Goal: Task Accomplishment & Management: Complete application form

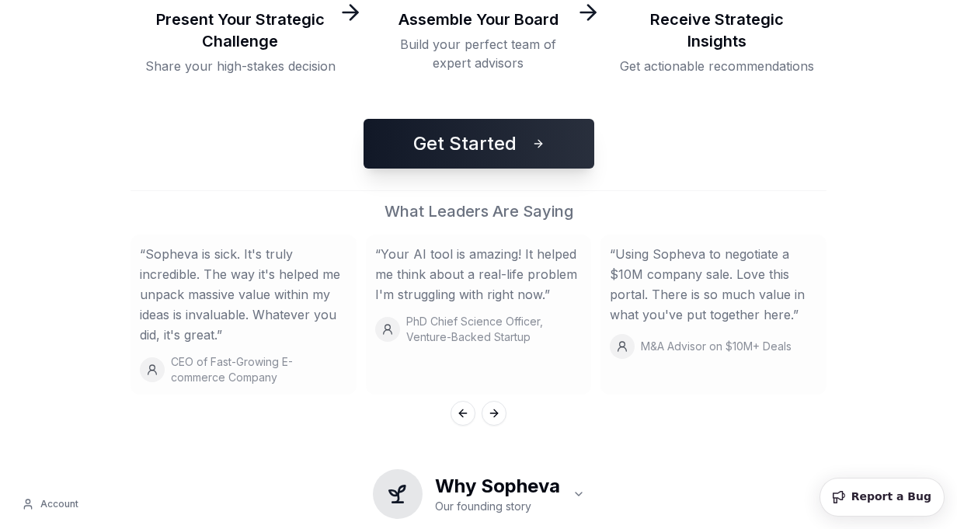
scroll to position [443, 0]
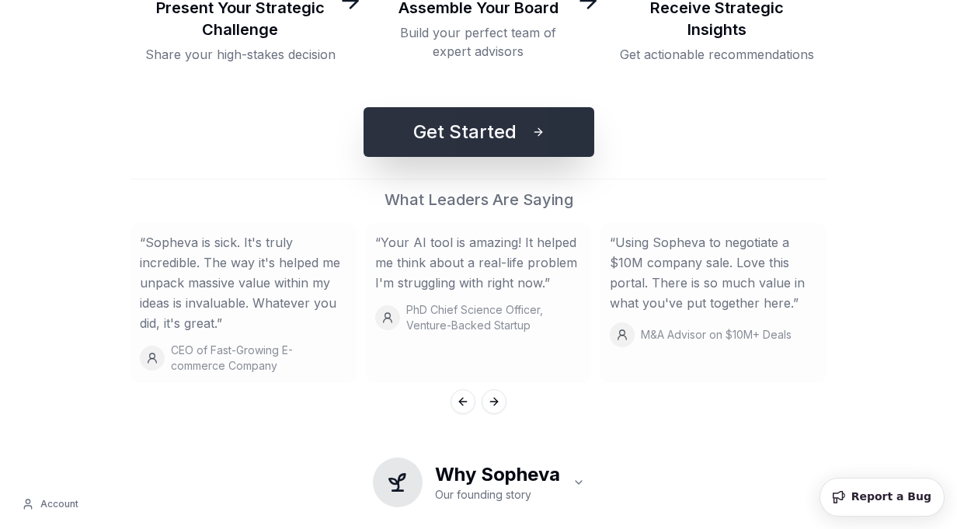
click at [503, 120] on button "Get Started" at bounding box center [479, 132] width 231 height 50
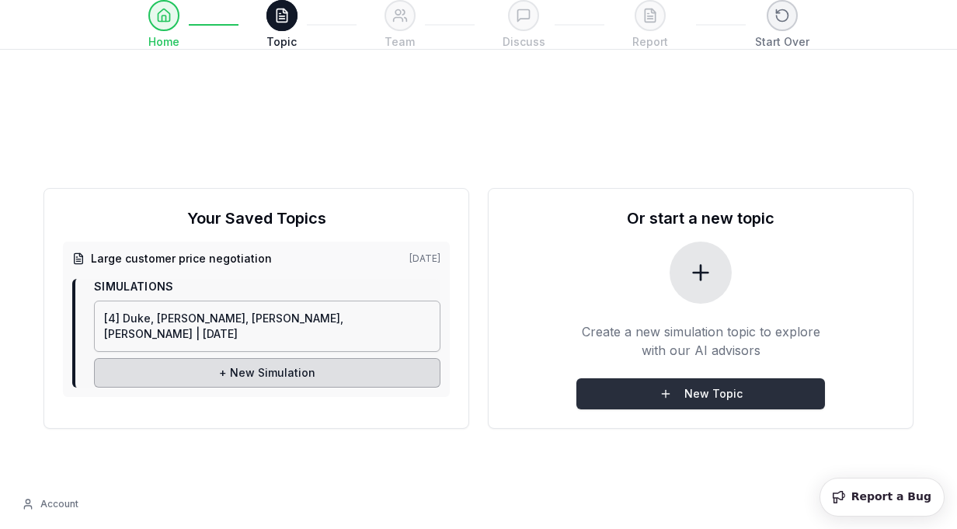
click at [696, 399] on button "New Topic" at bounding box center [700, 393] width 249 height 31
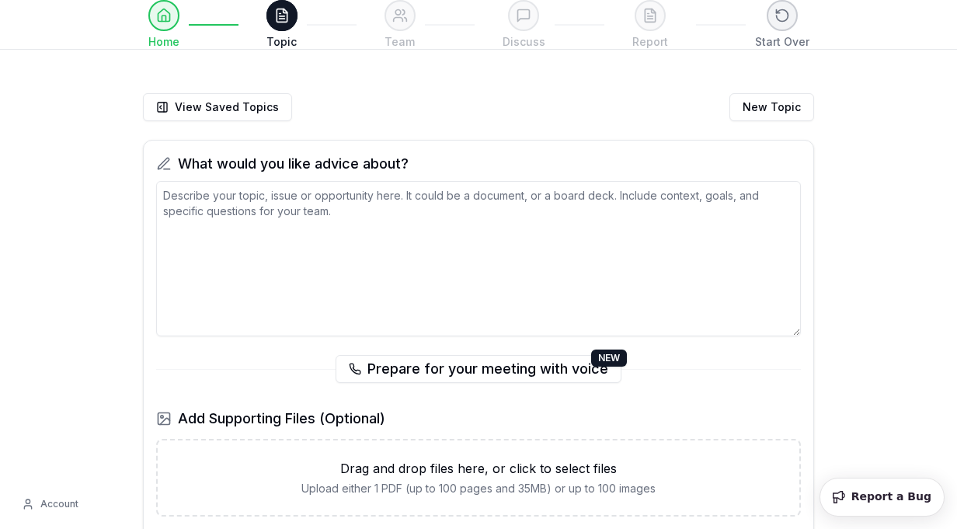
click at [259, 227] on textarea at bounding box center [478, 258] width 645 height 155
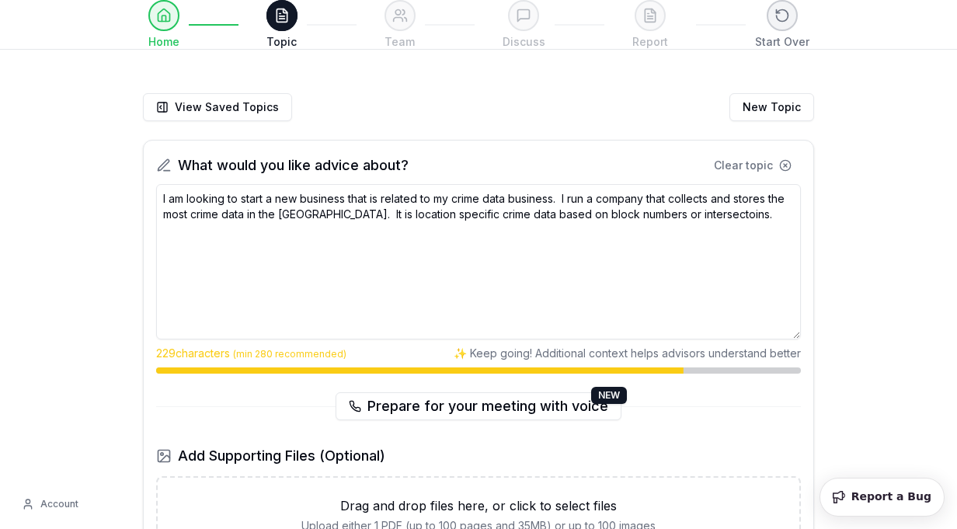
click at [640, 219] on textarea "I am looking to start a new business that is related to my crime data business.…" at bounding box center [478, 261] width 645 height 155
click at [713, 213] on textarea "I am looking to start a new business that is related to my crime data business.…" at bounding box center [478, 261] width 645 height 155
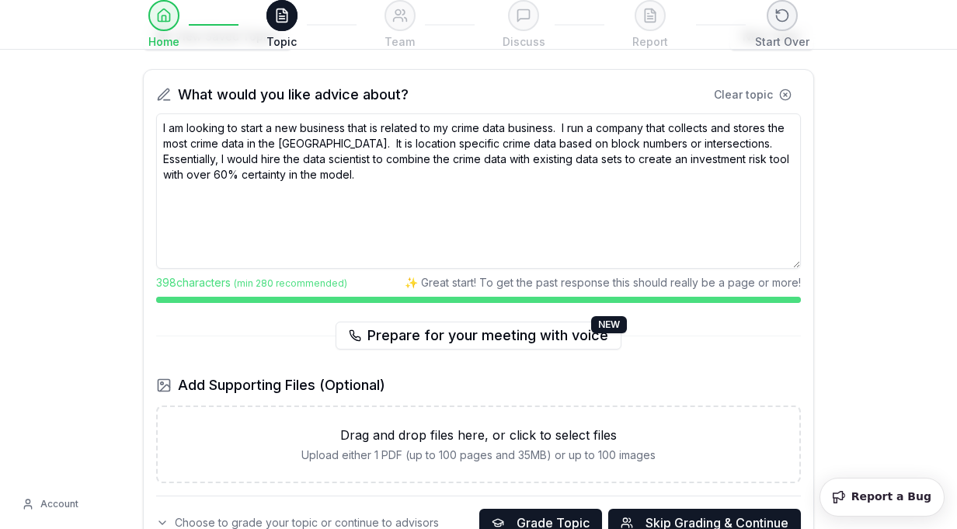
scroll to position [98, 0]
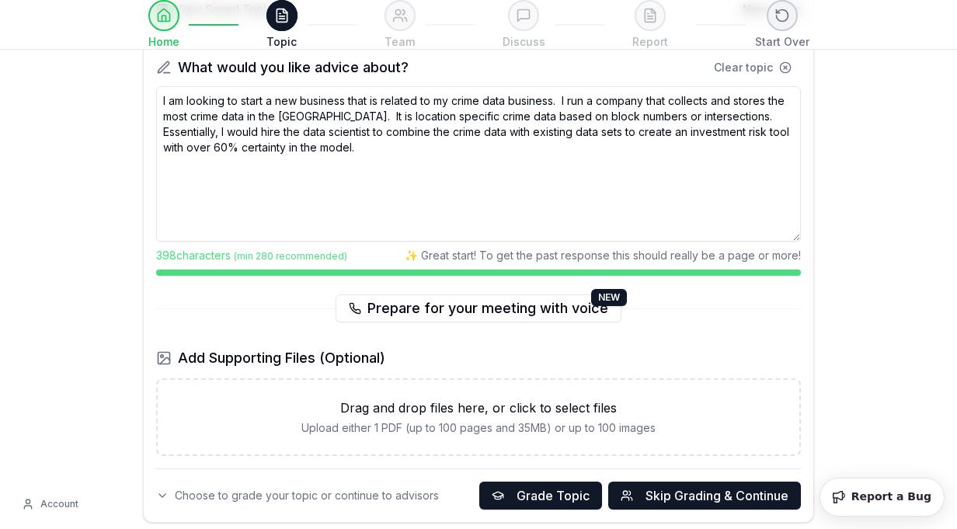
type textarea "I am looking to start a new business that is related to my crime data business.…"
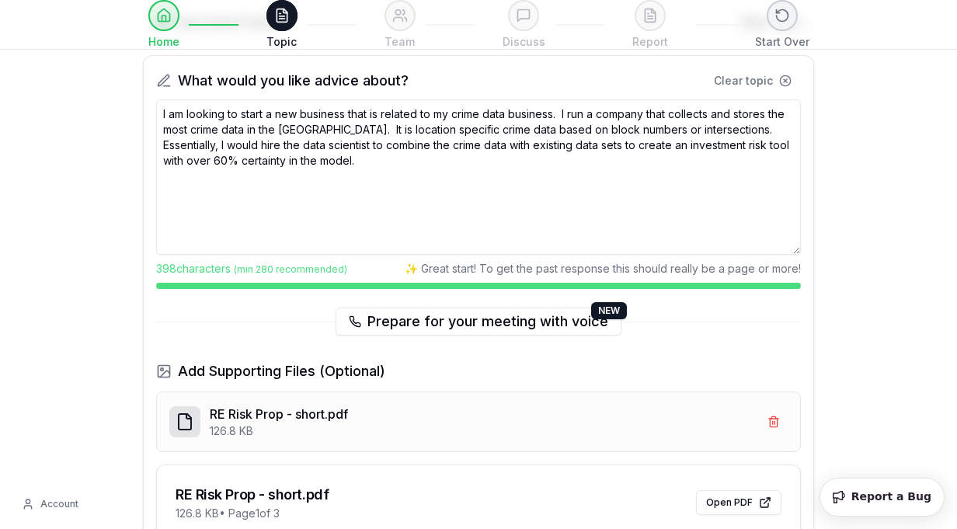
scroll to position [87, 0]
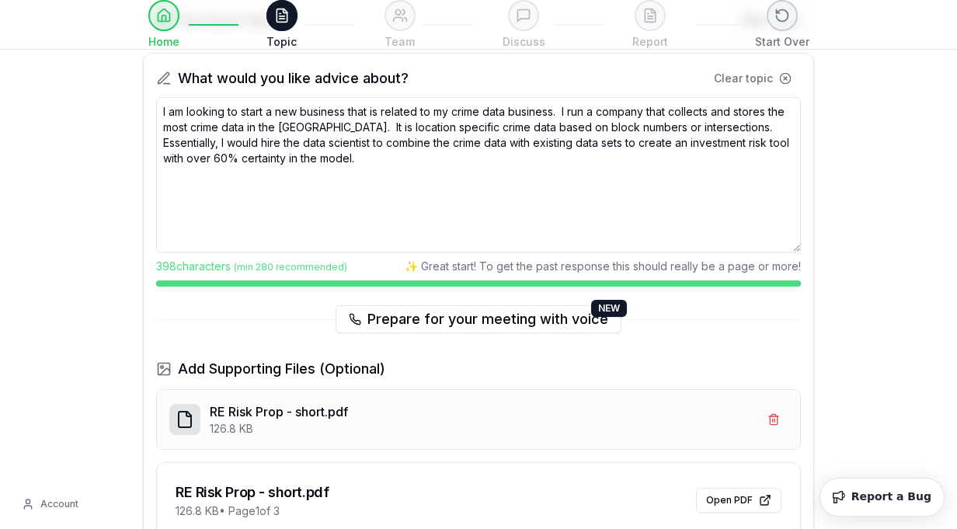
click at [335, 374] on span "Add Supporting Files (Optional)" at bounding box center [281, 369] width 207 height 22
click at [776, 419] on button at bounding box center [774, 420] width 28 height 28
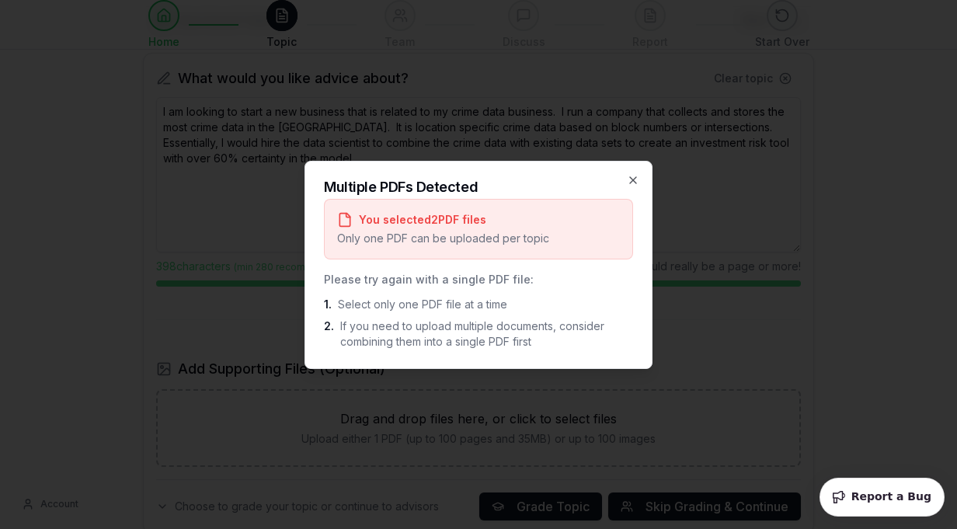
click at [879, 499] on div at bounding box center [478, 264] width 957 height 529
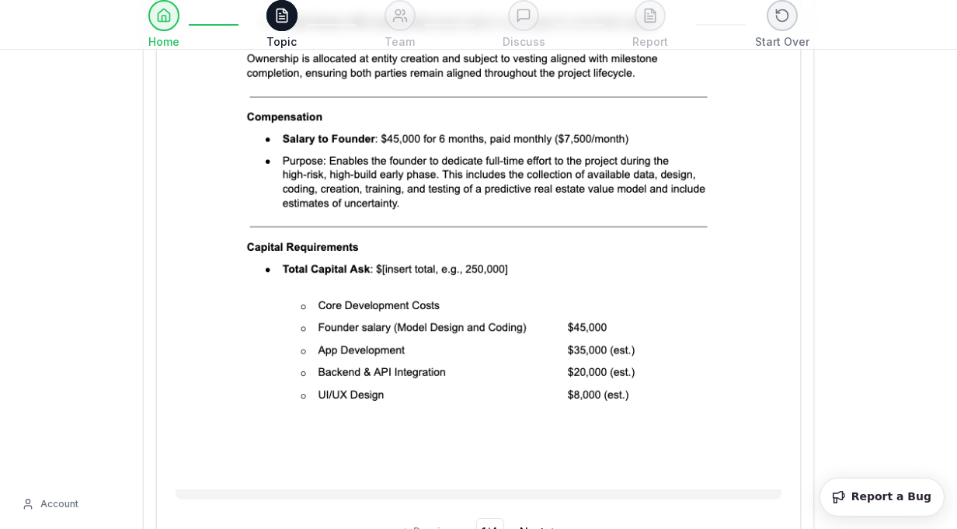
scroll to position [1210, 0]
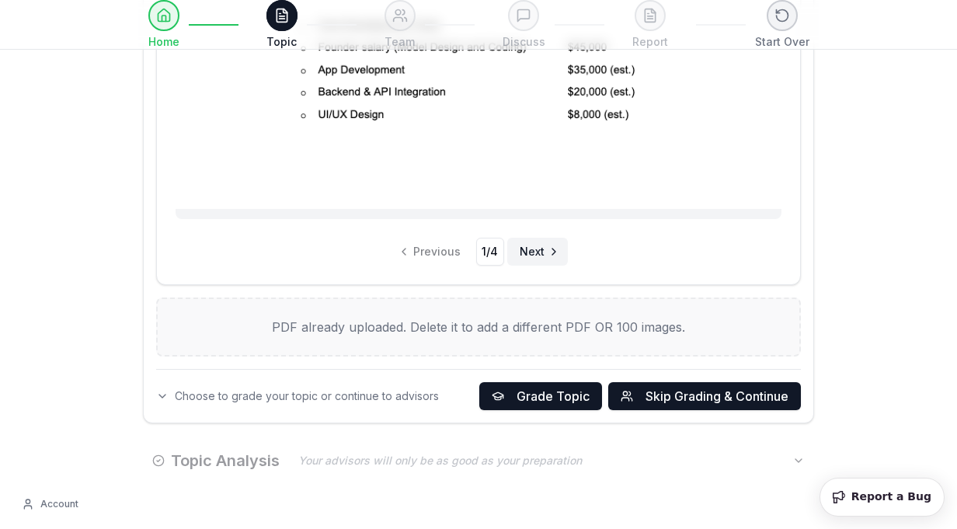
click at [535, 249] on span "Next" at bounding box center [532, 252] width 25 height 16
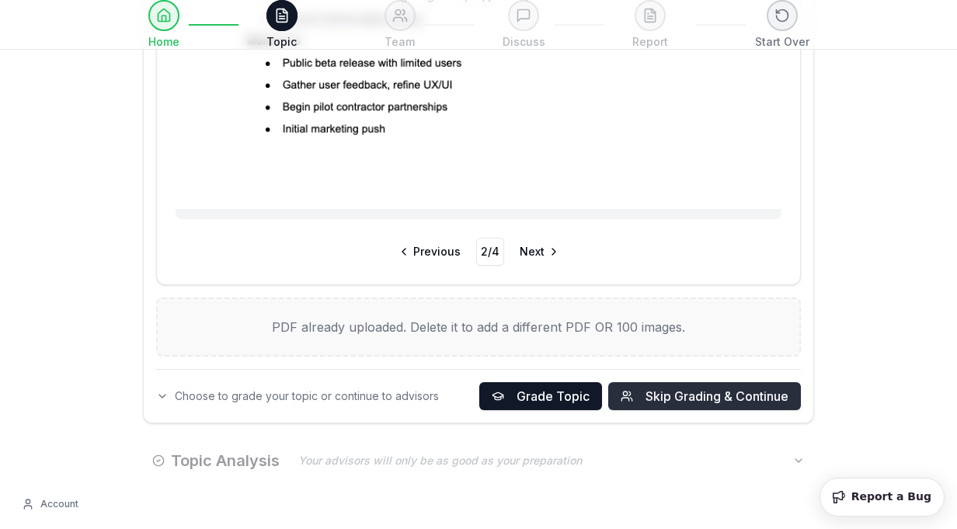
click at [673, 400] on span "Skip Grading & Continue" at bounding box center [717, 396] width 143 height 19
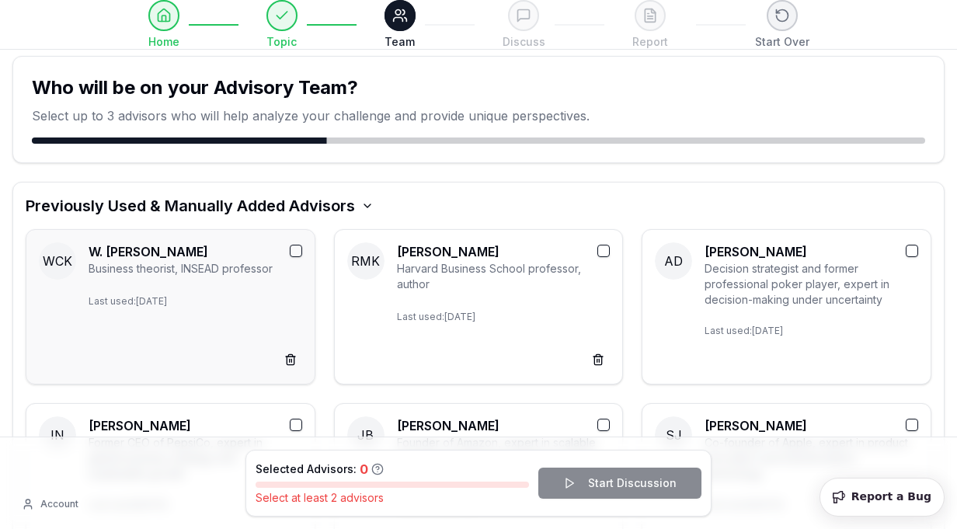
click at [294, 245] on button "button" at bounding box center [296, 251] width 12 height 12
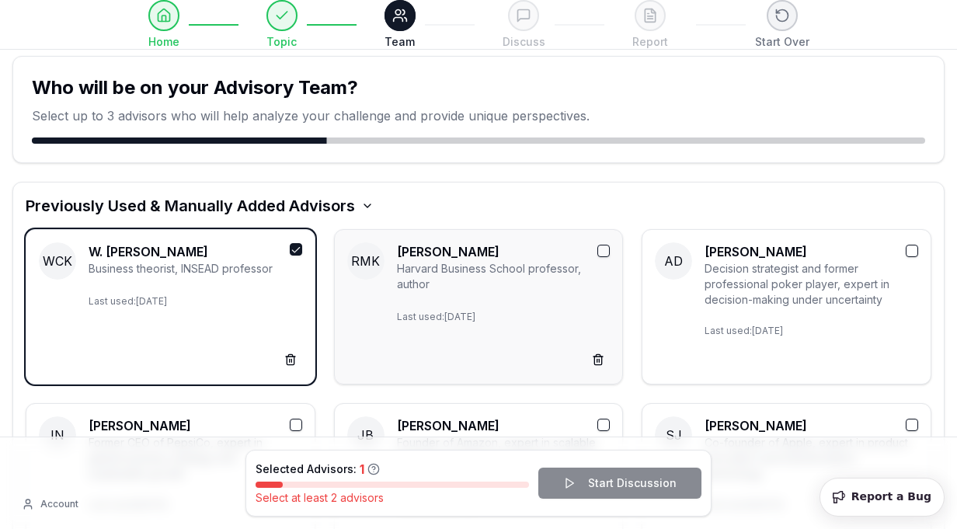
click at [604, 246] on button "button" at bounding box center [603, 251] width 12 height 12
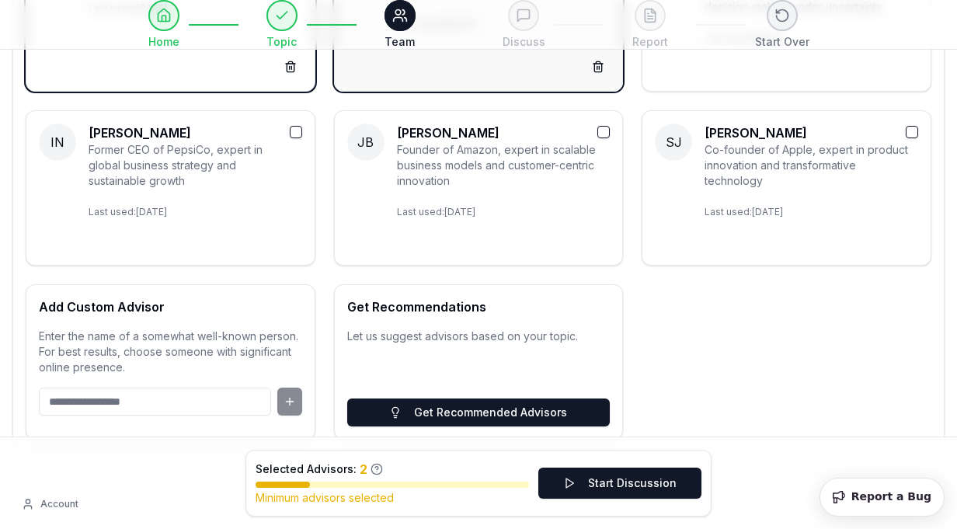
scroll to position [329, 0]
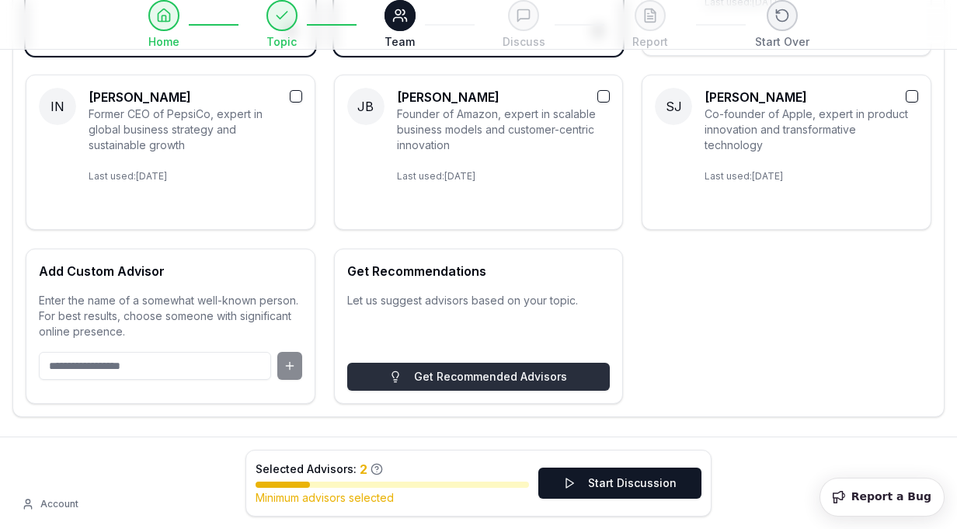
click at [470, 369] on button "Get Recommended Advisors" at bounding box center [478, 377] width 263 height 28
